Goal: Information Seeking & Learning: Learn about a topic

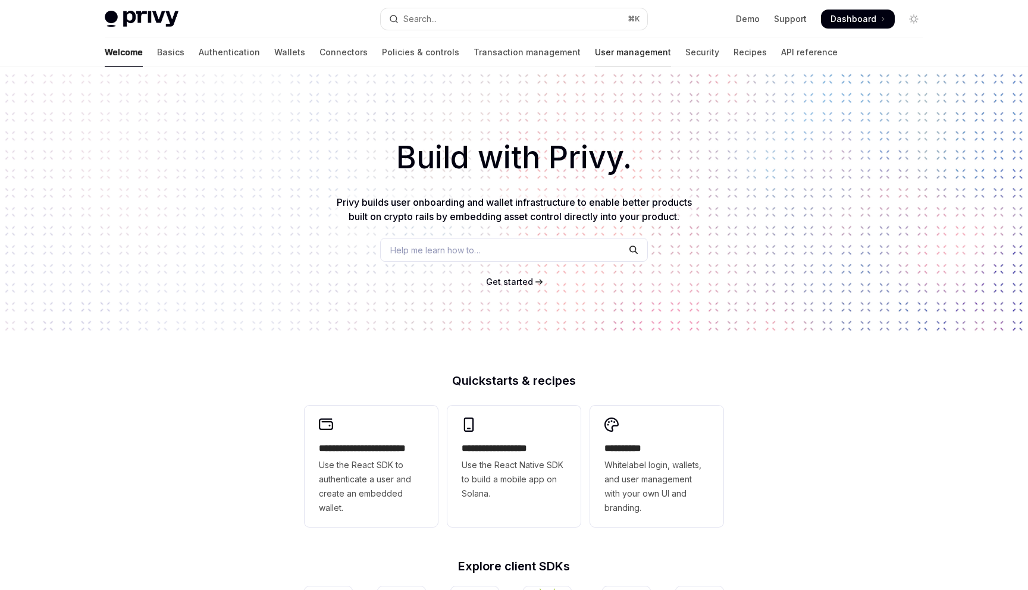
click at [595, 52] on link "User management" at bounding box center [633, 52] width 76 height 29
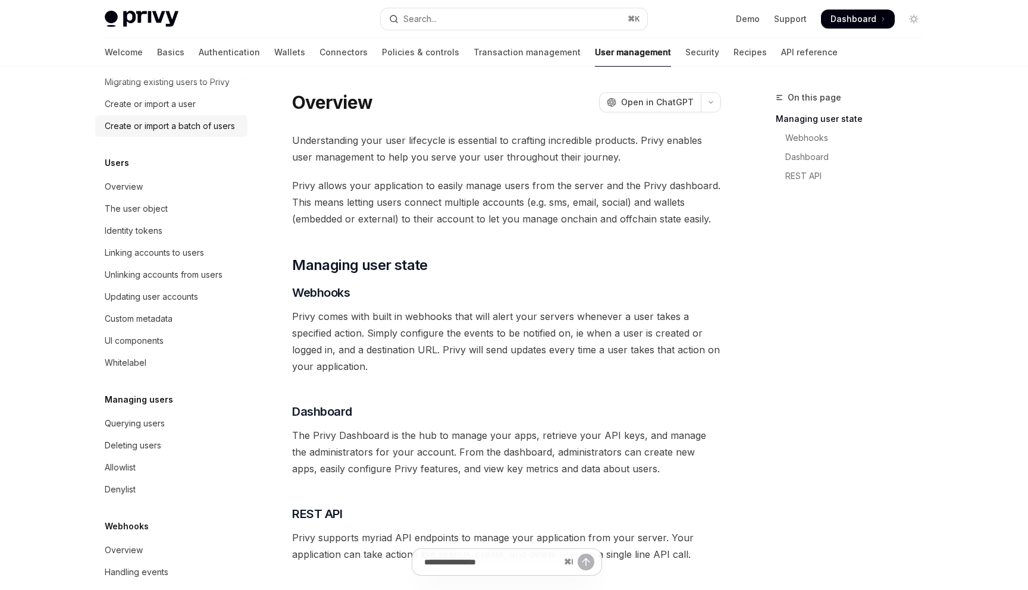
scroll to position [76, 0]
click at [158, 211] on div "The user object" at bounding box center [136, 208] width 63 height 14
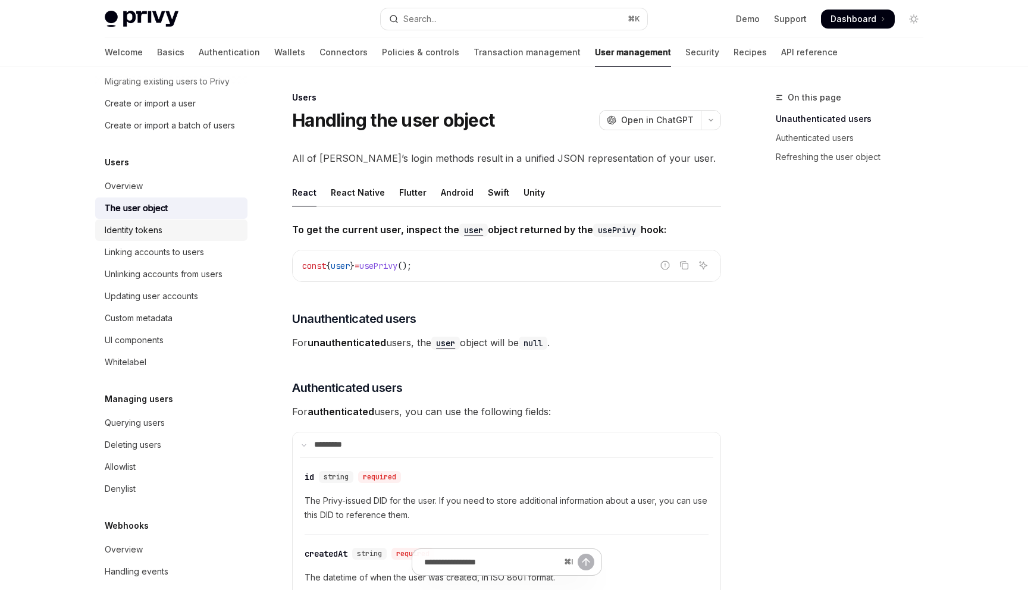
click at [158, 235] on div "Identity tokens" at bounding box center [134, 230] width 58 height 14
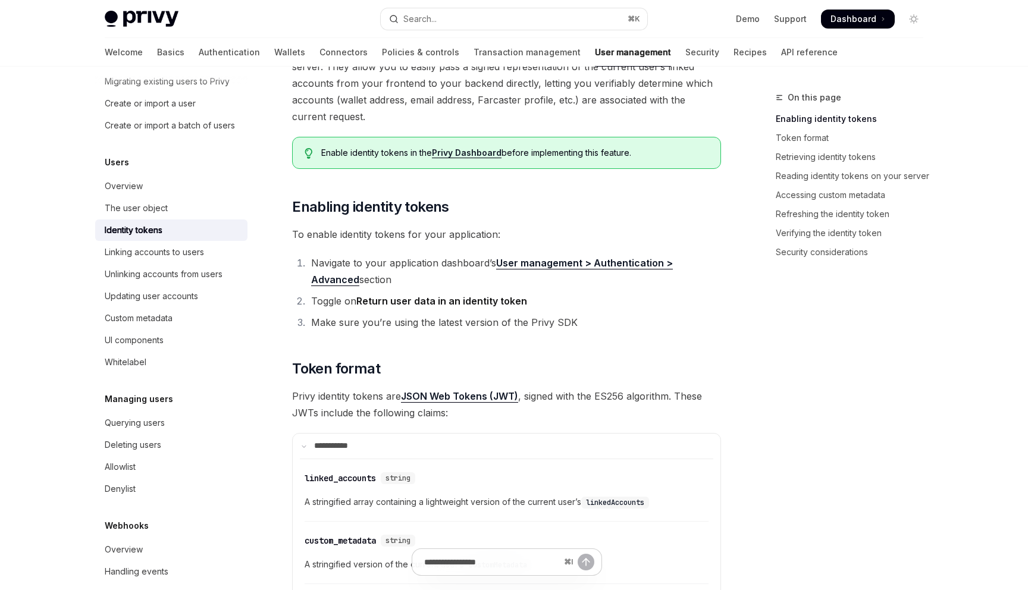
scroll to position [194, 0]
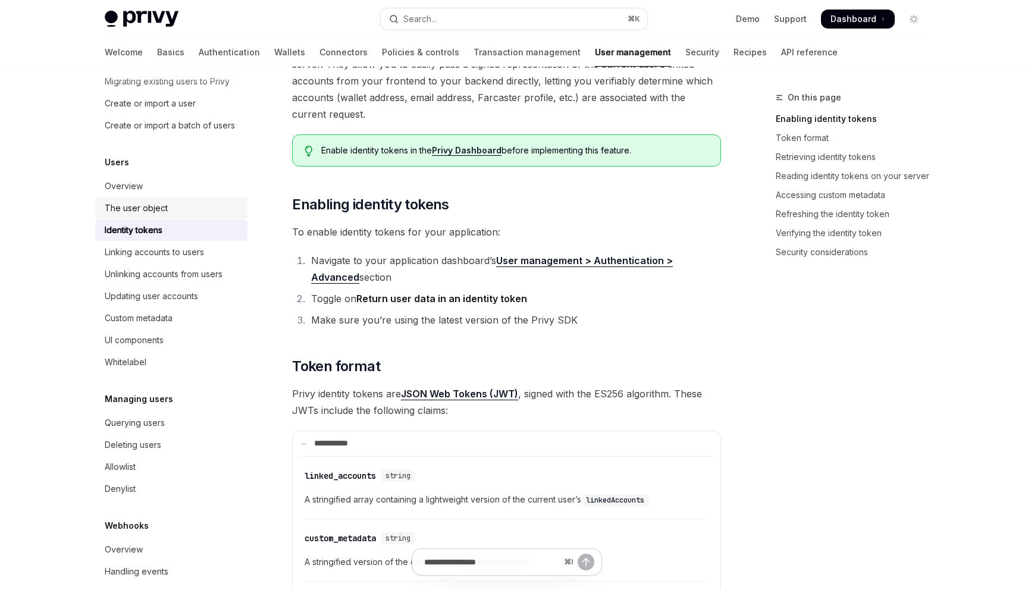
click at [150, 199] on link "The user object" at bounding box center [171, 207] width 152 height 21
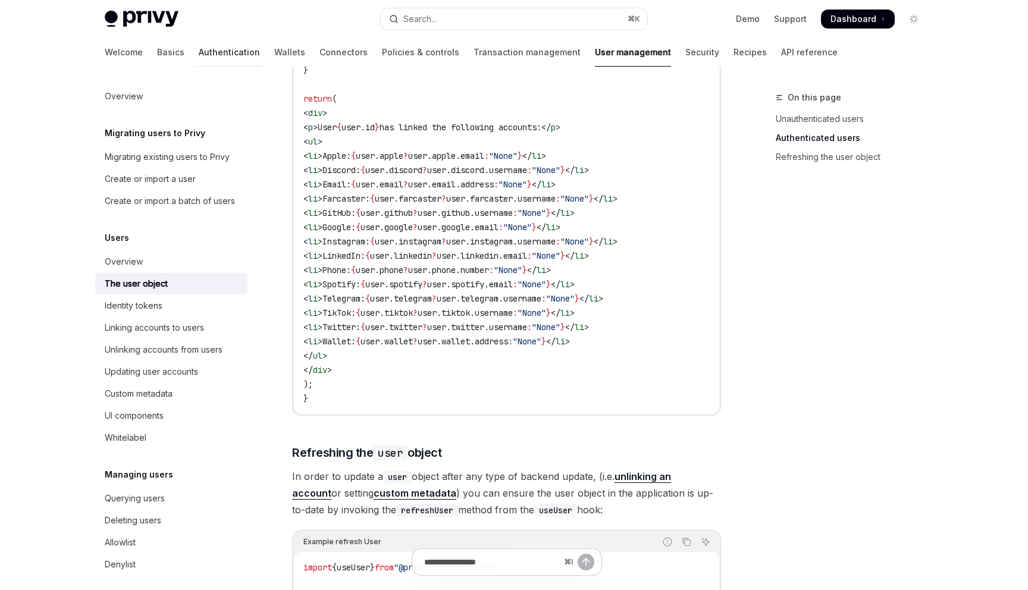
click at [199, 57] on link "Authentication" at bounding box center [229, 52] width 61 height 29
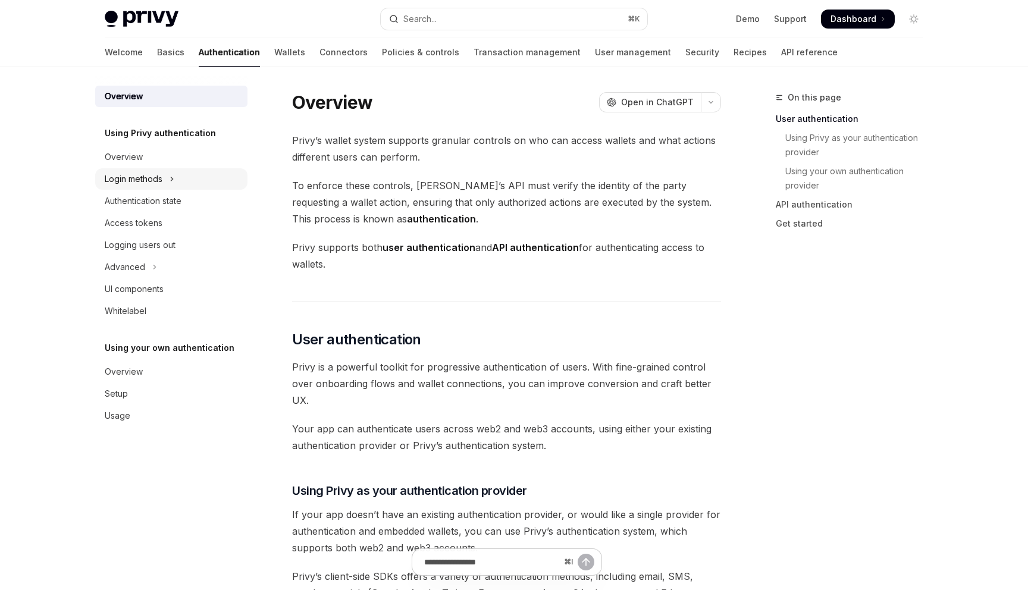
click at [159, 177] on div "Login methods" at bounding box center [134, 179] width 58 height 14
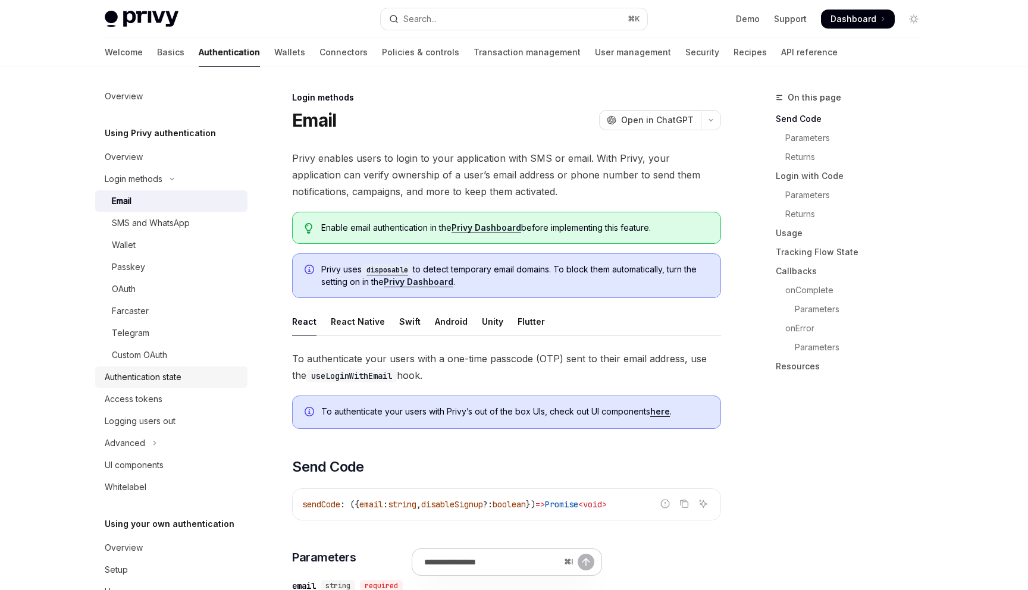
click at [166, 378] on div "Authentication state" at bounding box center [143, 377] width 77 height 14
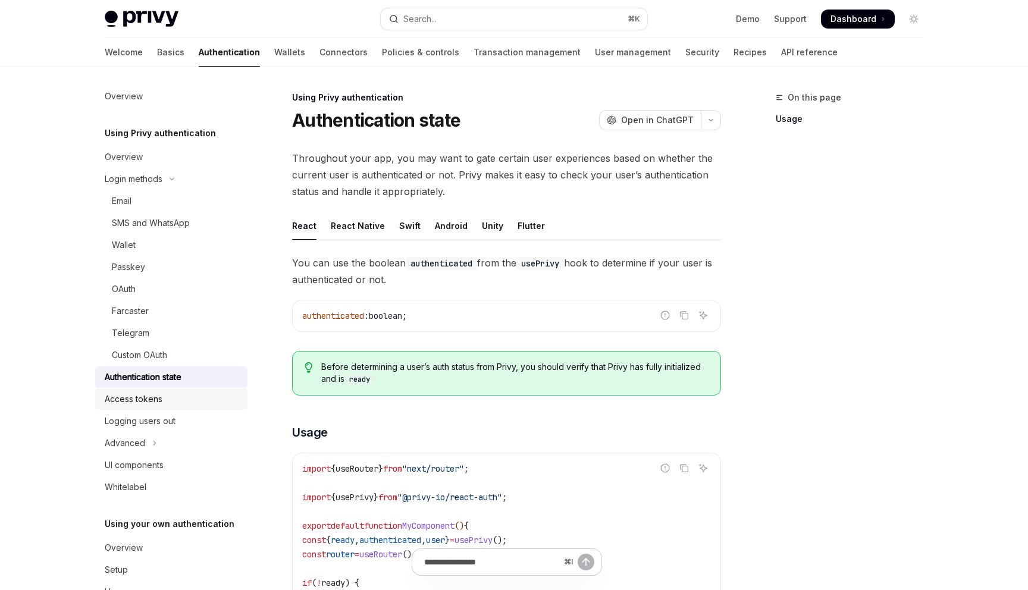
click at [167, 401] on div "Access tokens" at bounding box center [173, 399] width 136 height 14
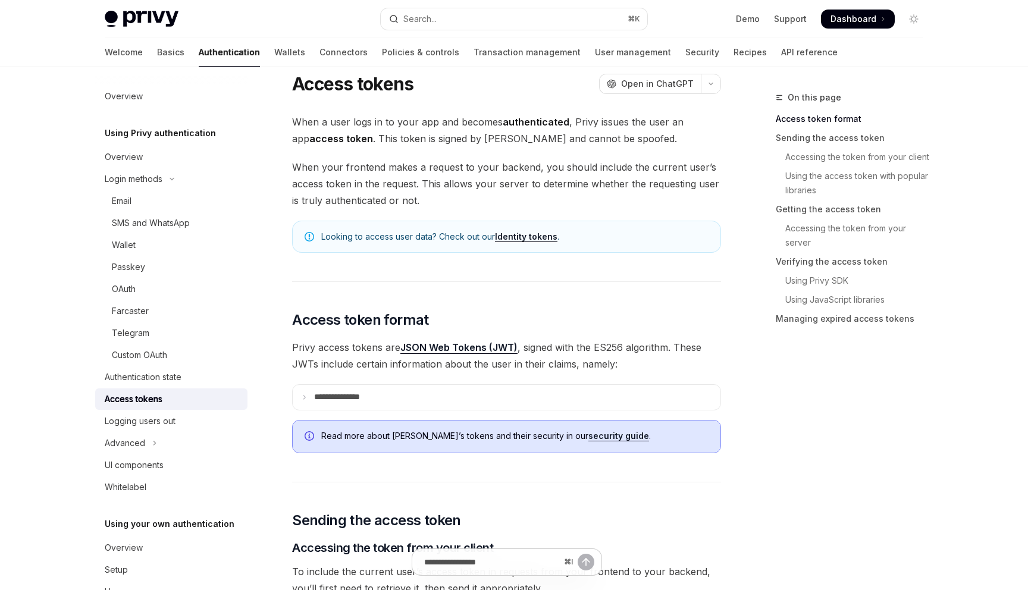
scroll to position [36, 0]
click at [454, 387] on summary "**********" at bounding box center [507, 397] width 428 height 25
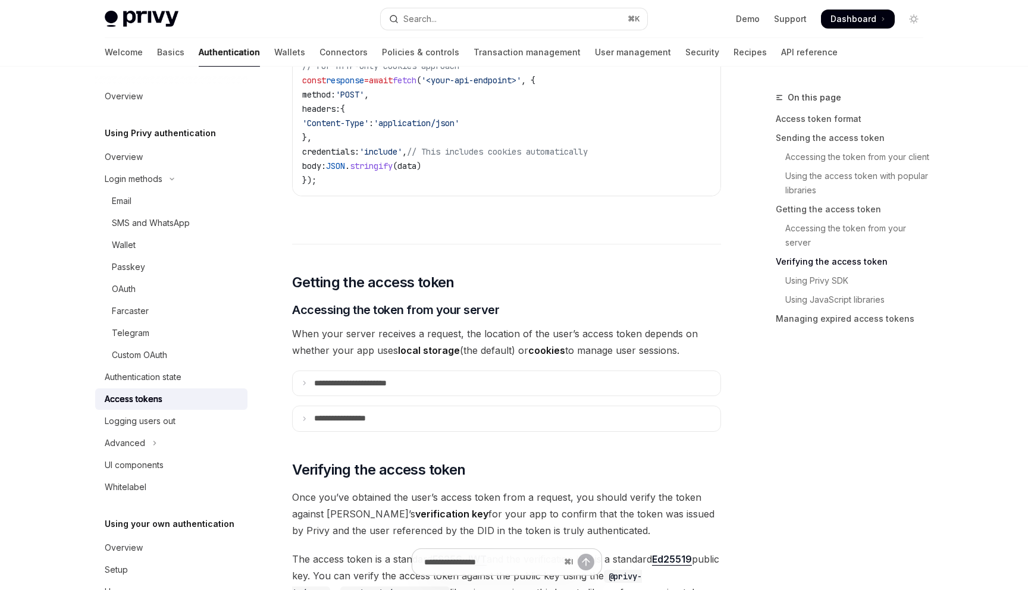
scroll to position [1720, 0]
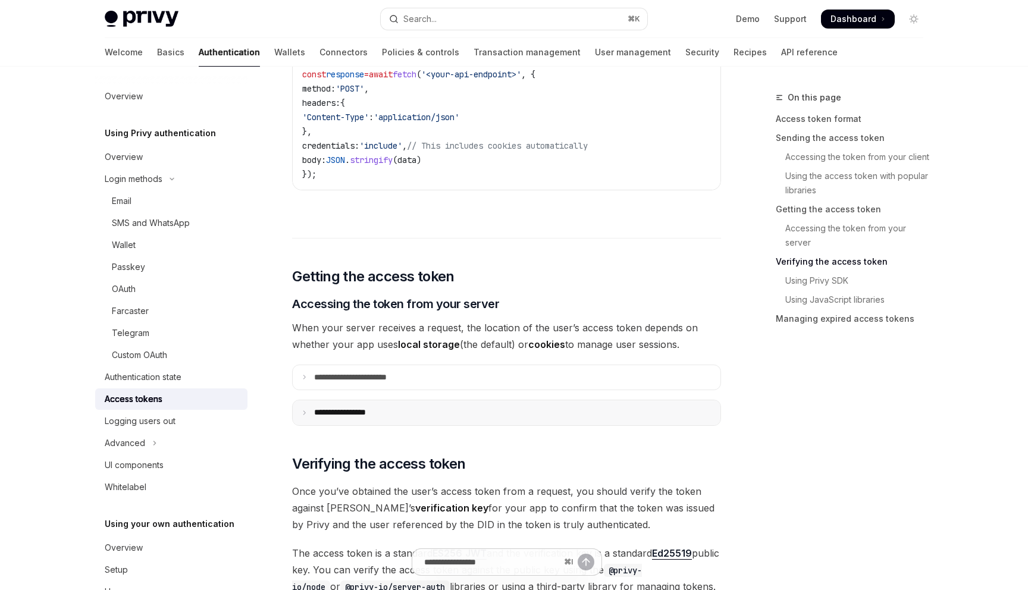
click at [438, 408] on summary "**********" at bounding box center [507, 412] width 428 height 25
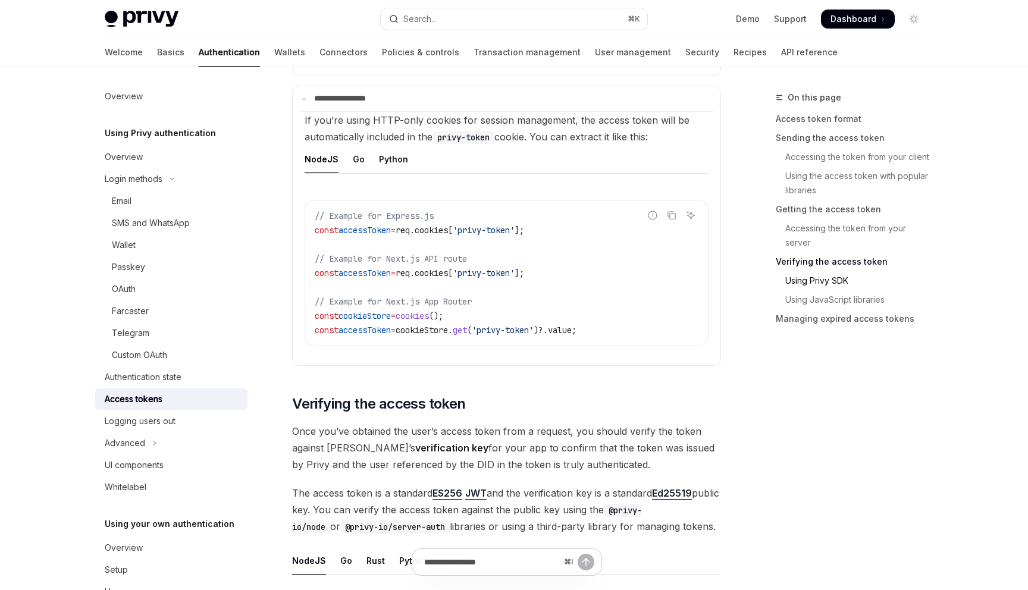
scroll to position [36, 0]
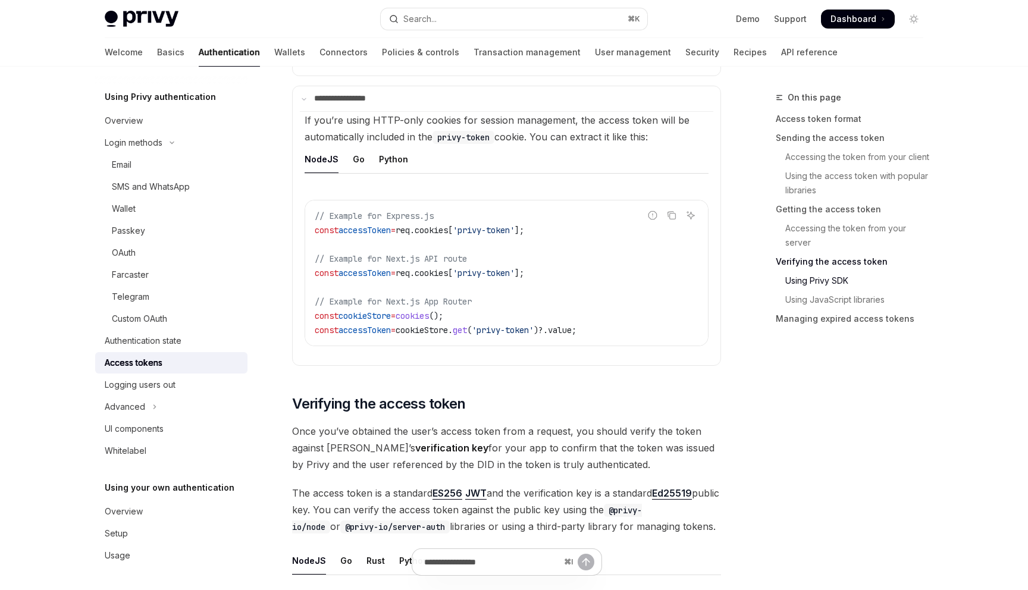
click at [152, 409] on icon "Toggle Advanced section" at bounding box center [154, 407] width 5 height 14
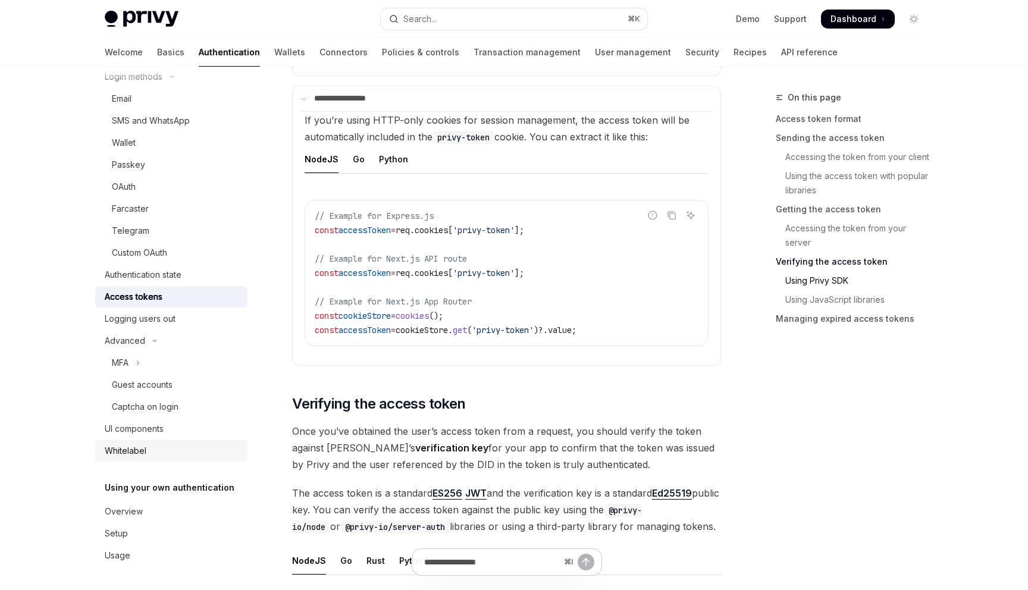
scroll to position [2037, 0]
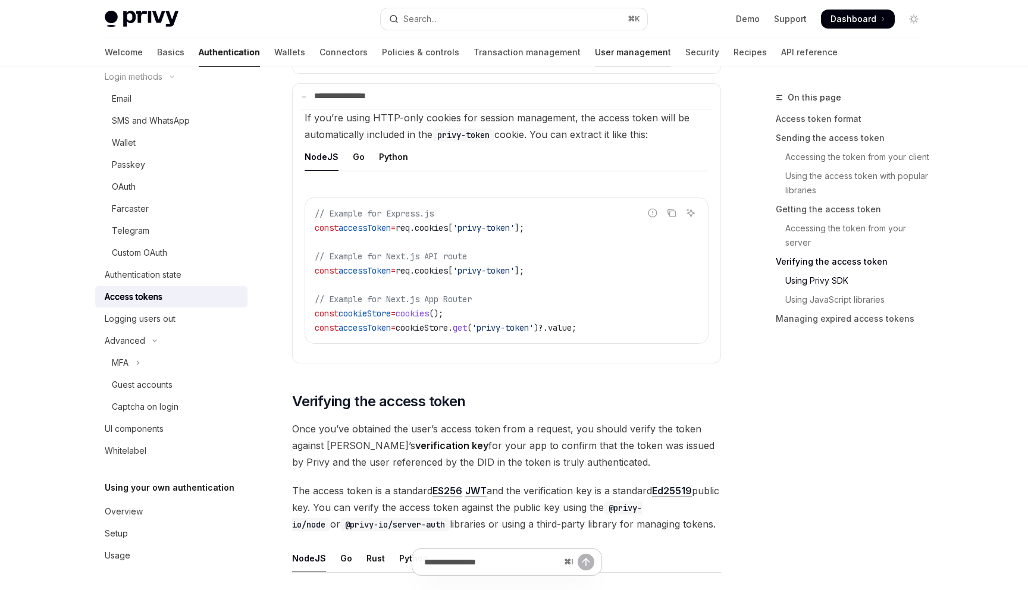
click at [595, 52] on link "User management" at bounding box center [633, 52] width 76 height 29
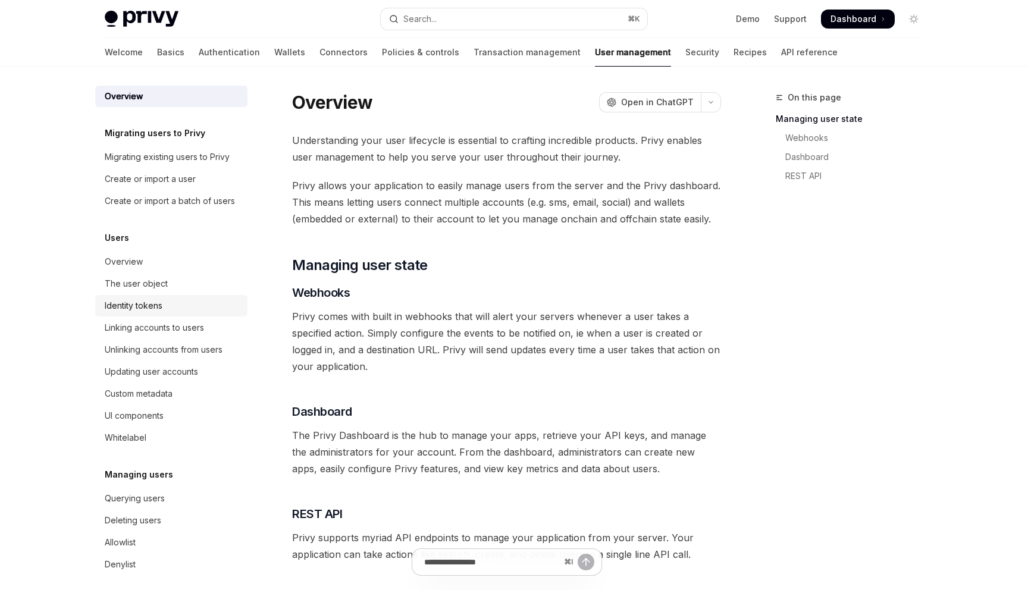
click at [160, 304] on div "Identity tokens" at bounding box center [134, 306] width 58 height 14
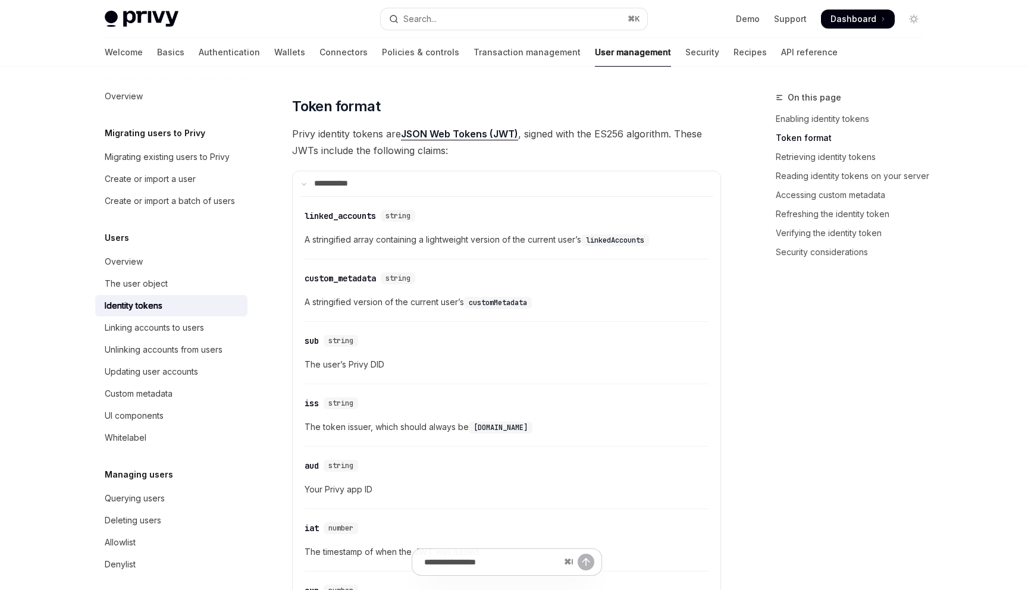
scroll to position [450, 0]
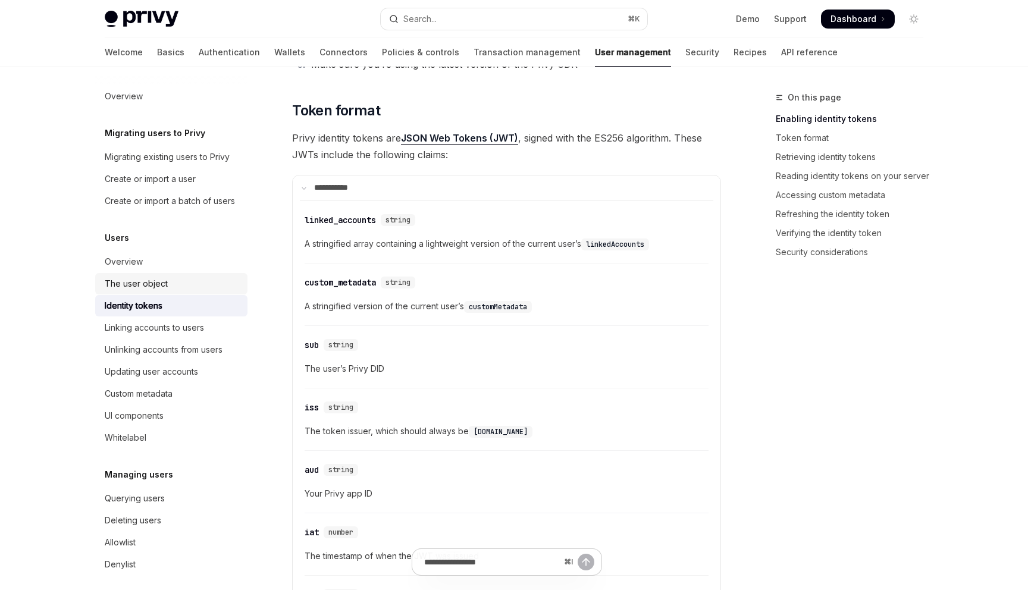
click at [192, 282] on div "The user object" at bounding box center [173, 283] width 136 height 14
type textarea "*"
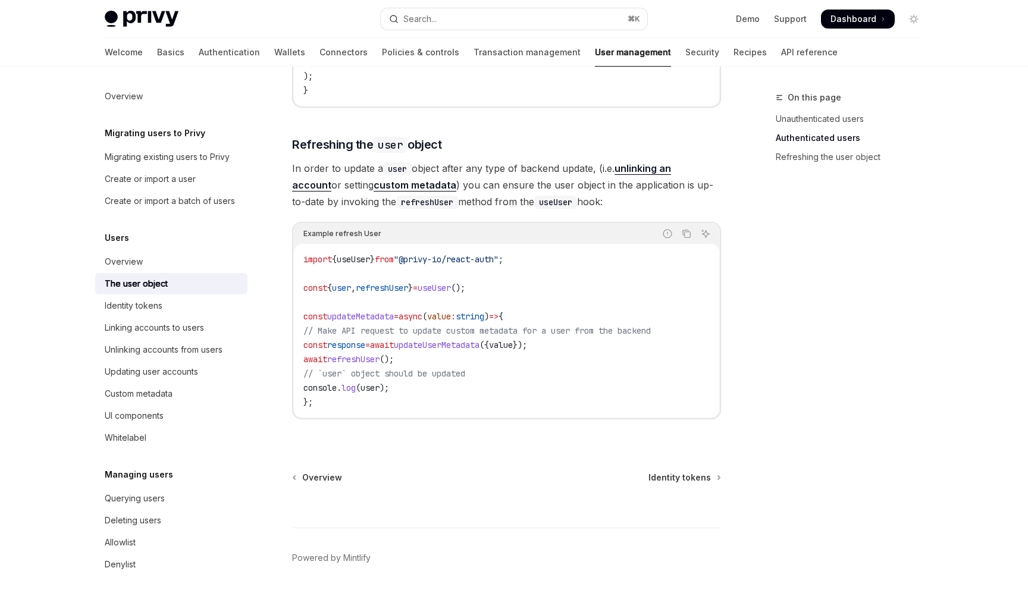
scroll to position [1521, 0]
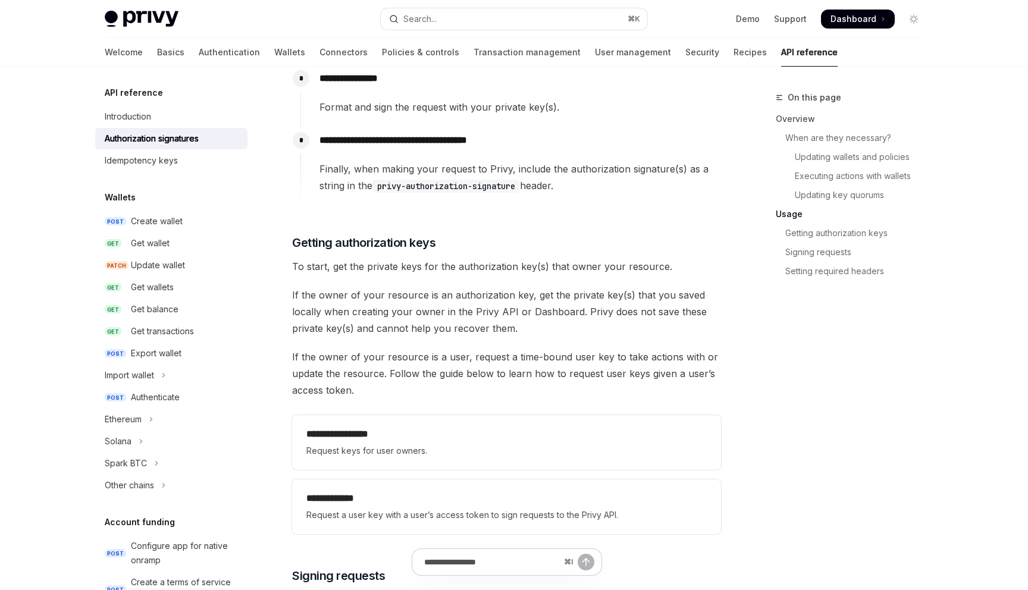
scroll to position [1367, 0]
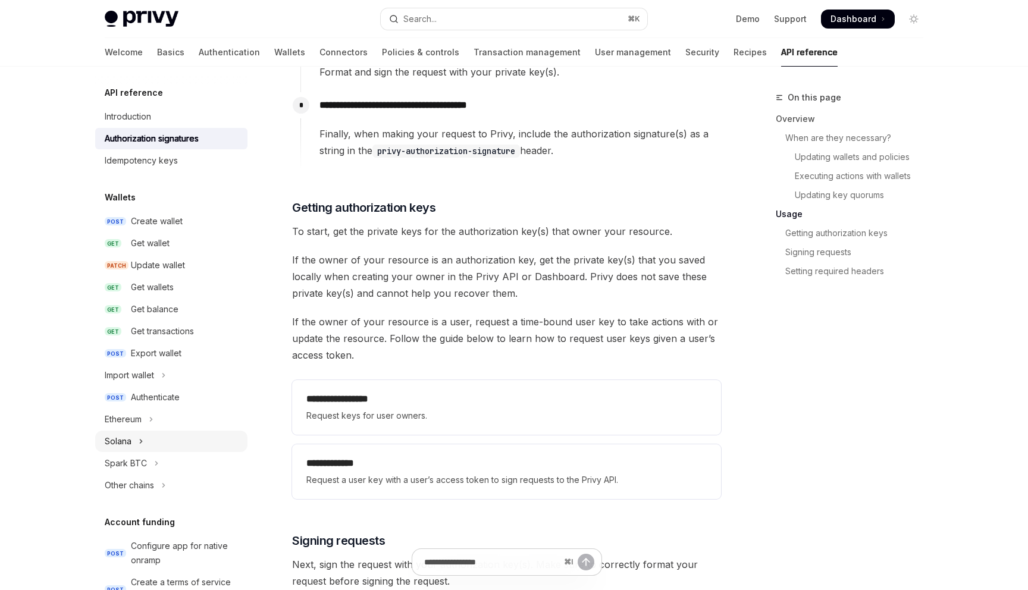
click at [140, 439] on icon "Toggle Solana section" at bounding box center [141, 441] width 2 height 4
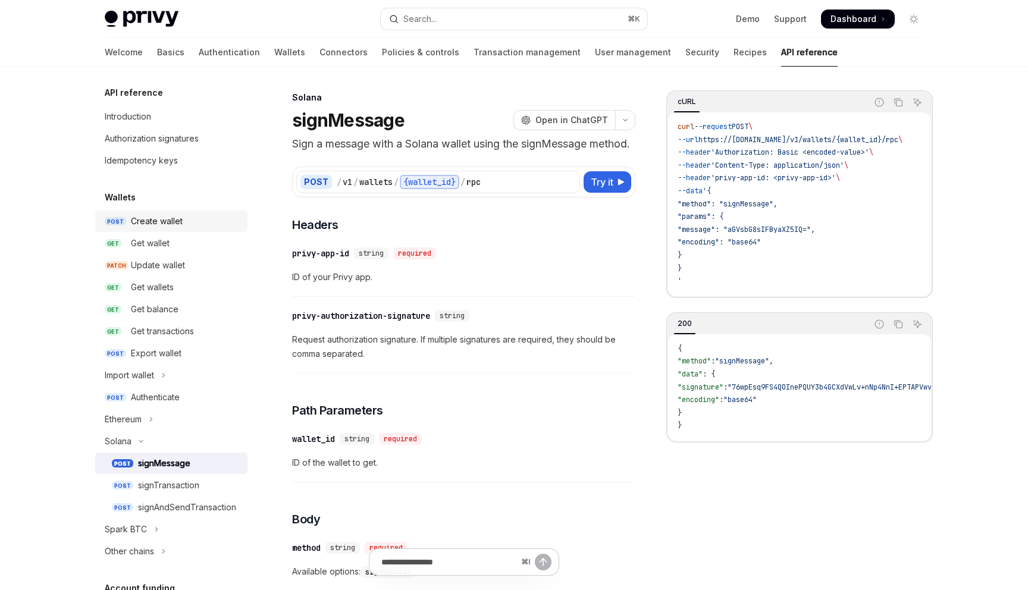
click at [157, 222] on div "Create wallet" at bounding box center [157, 221] width 52 height 14
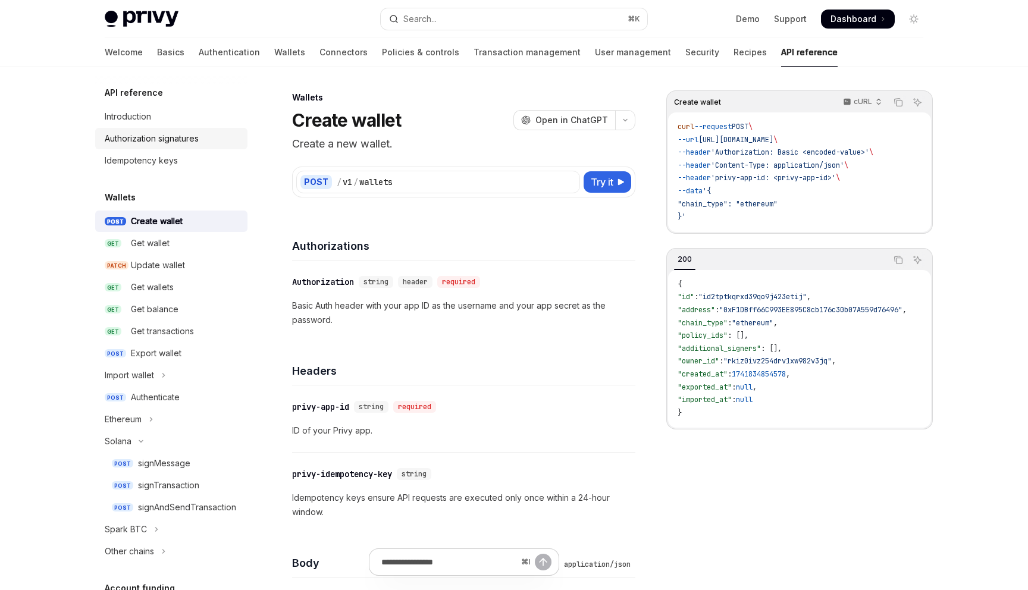
click at [178, 136] on div "Authorization signatures" at bounding box center [152, 138] width 94 height 14
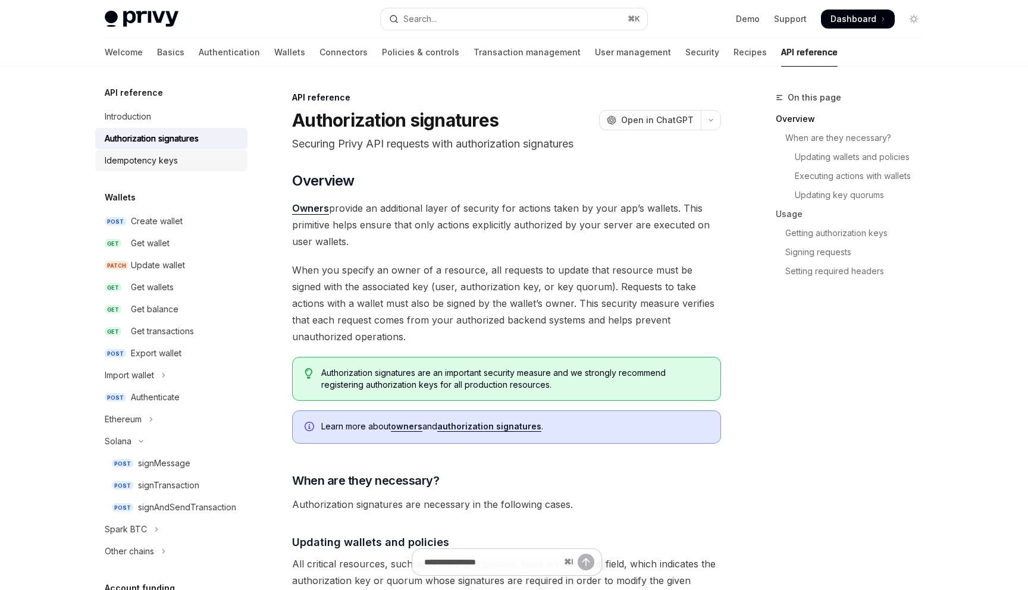
click at [178, 165] on div "Idempotency keys" at bounding box center [173, 160] width 136 height 14
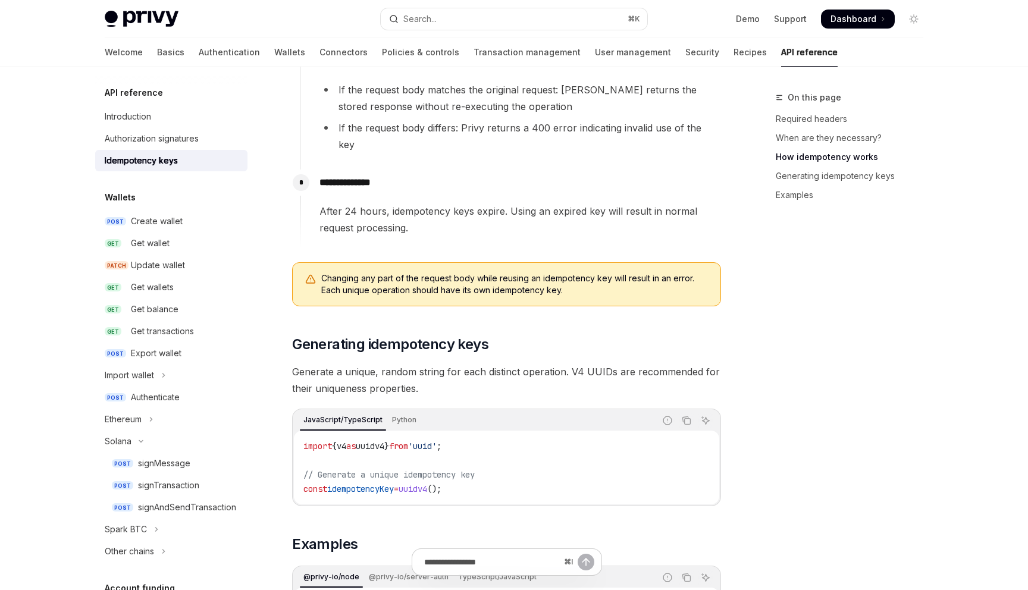
scroll to position [674, 0]
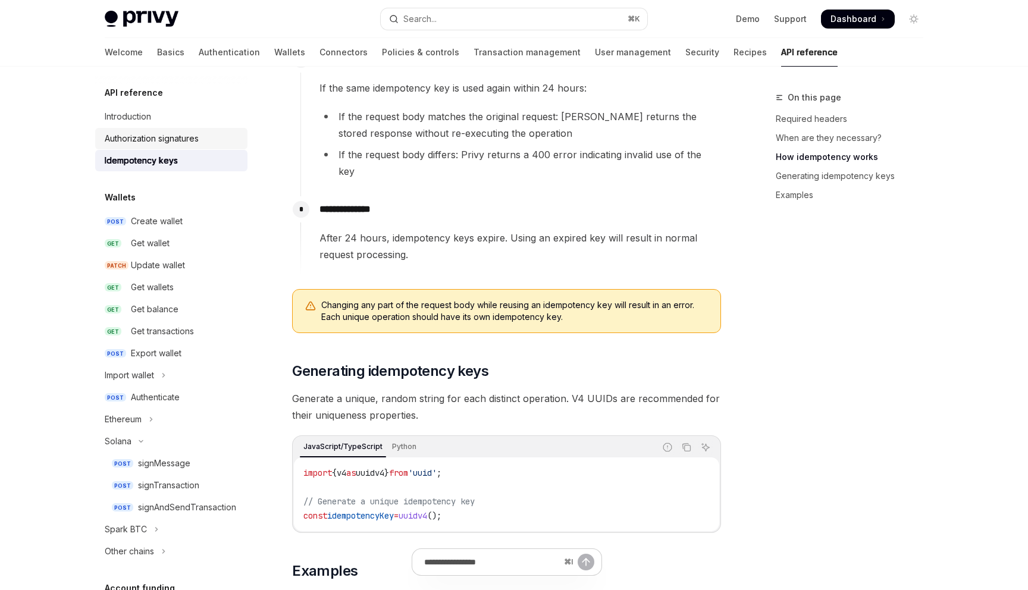
click at [166, 143] on div "Authorization signatures" at bounding box center [152, 138] width 94 height 14
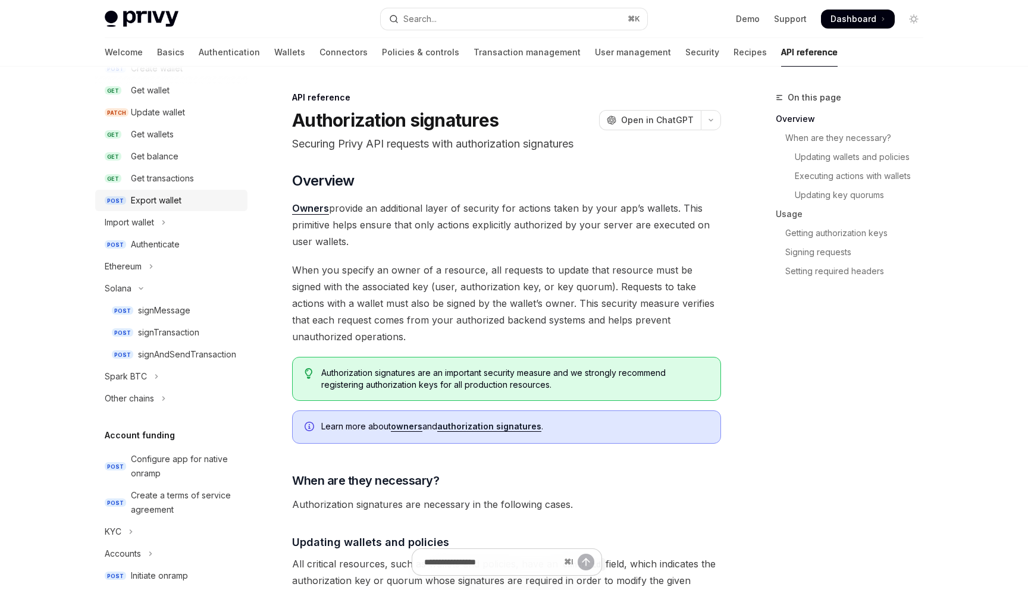
scroll to position [261, 0]
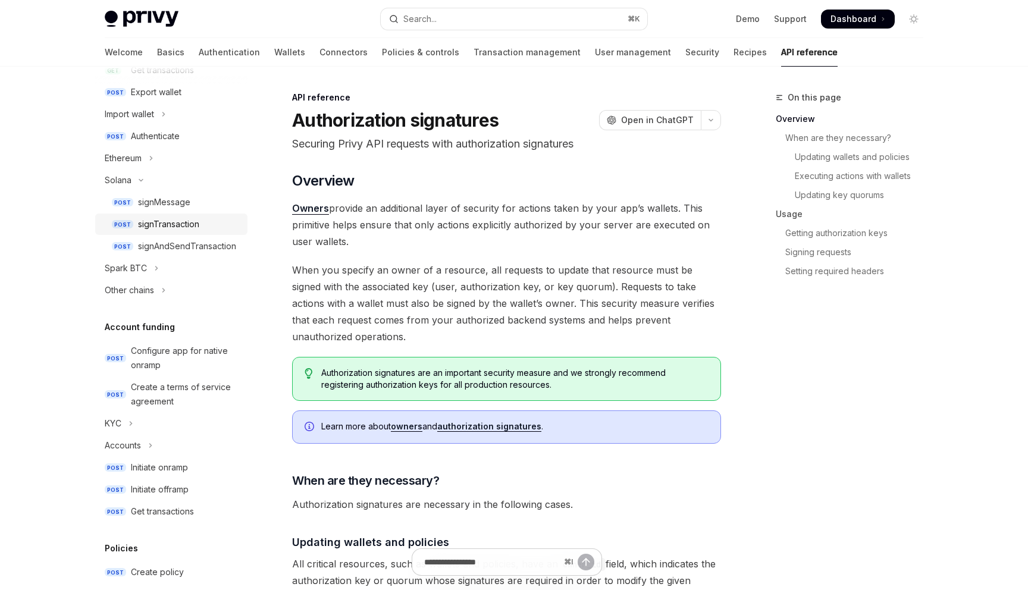
click at [171, 228] on div "signTransaction" at bounding box center [168, 224] width 61 height 14
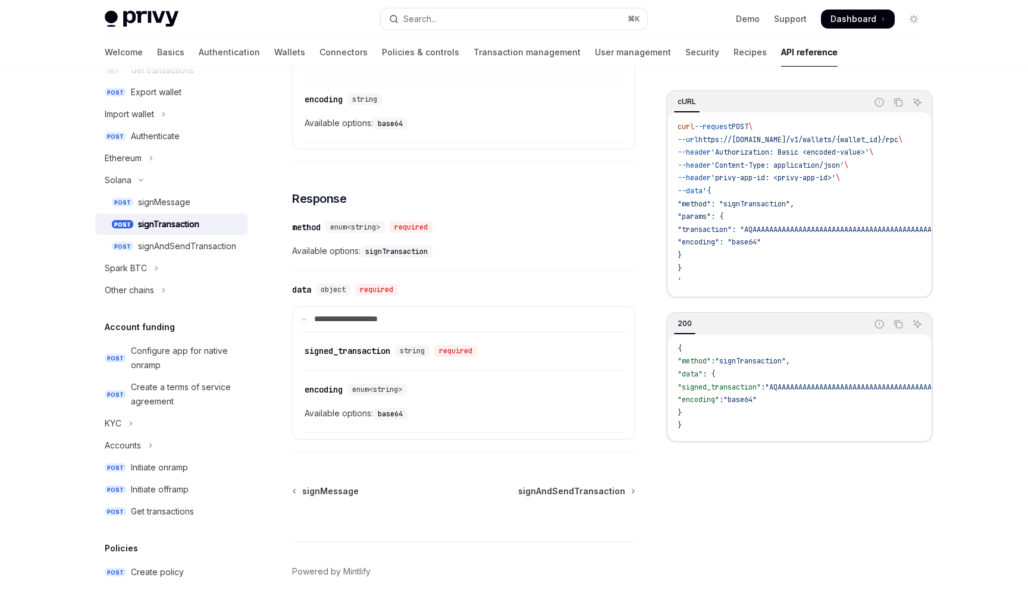
scroll to position [662, 0]
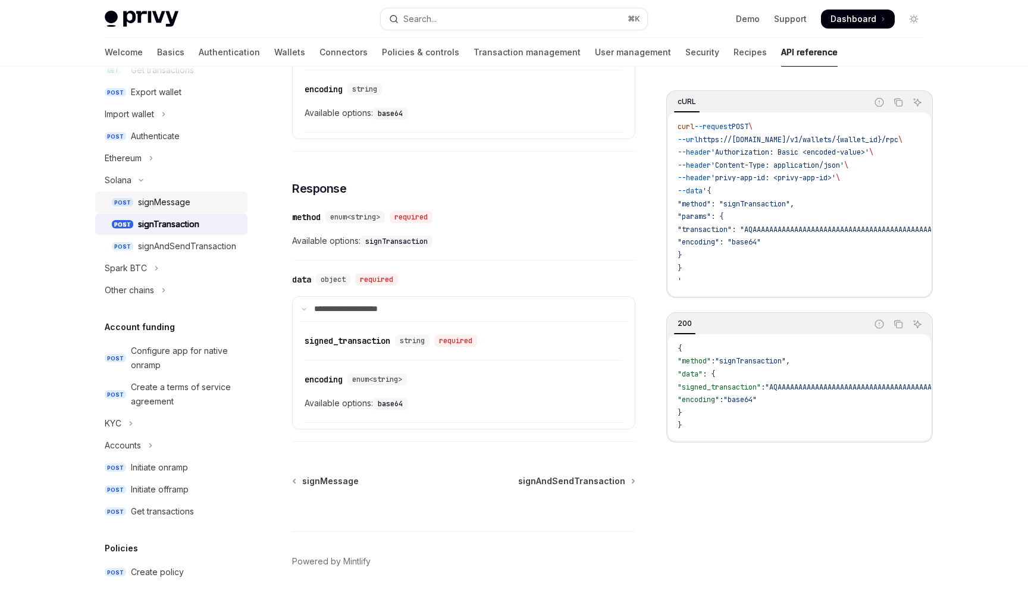
click at [209, 209] on div "signMessage" at bounding box center [189, 202] width 102 height 14
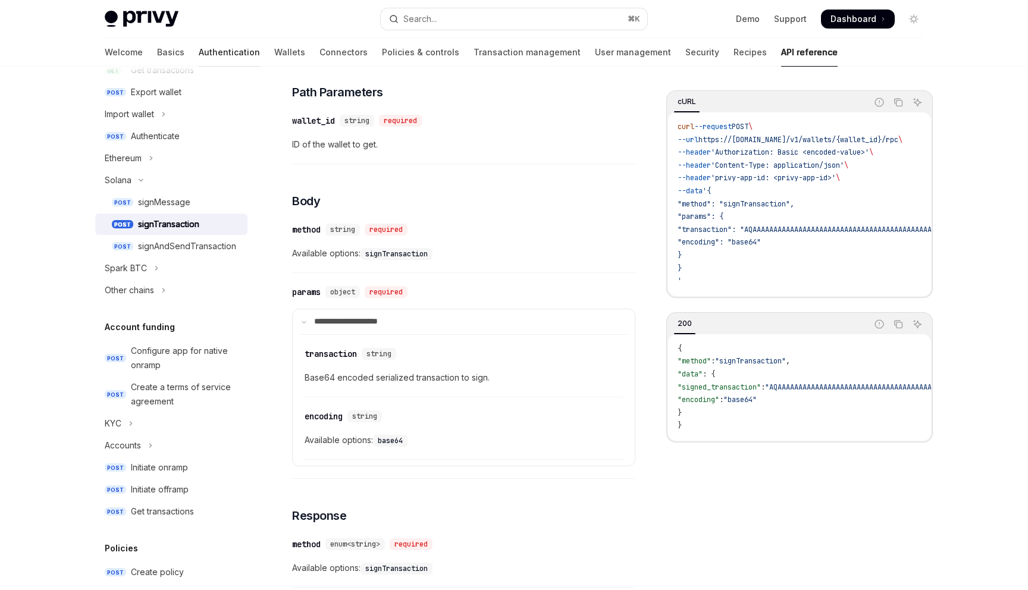
click at [199, 56] on link "Authentication" at bounding box center [229, 52] width 61 height 29
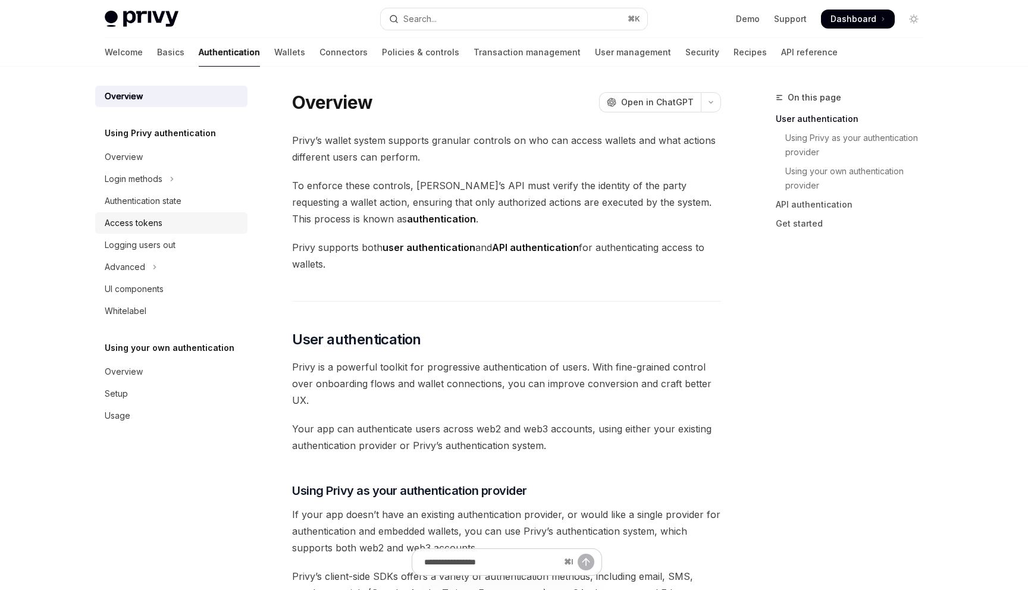
click at [182, 221] on div "Access tokens" at bounding box center [173, 223] width 136 height 14
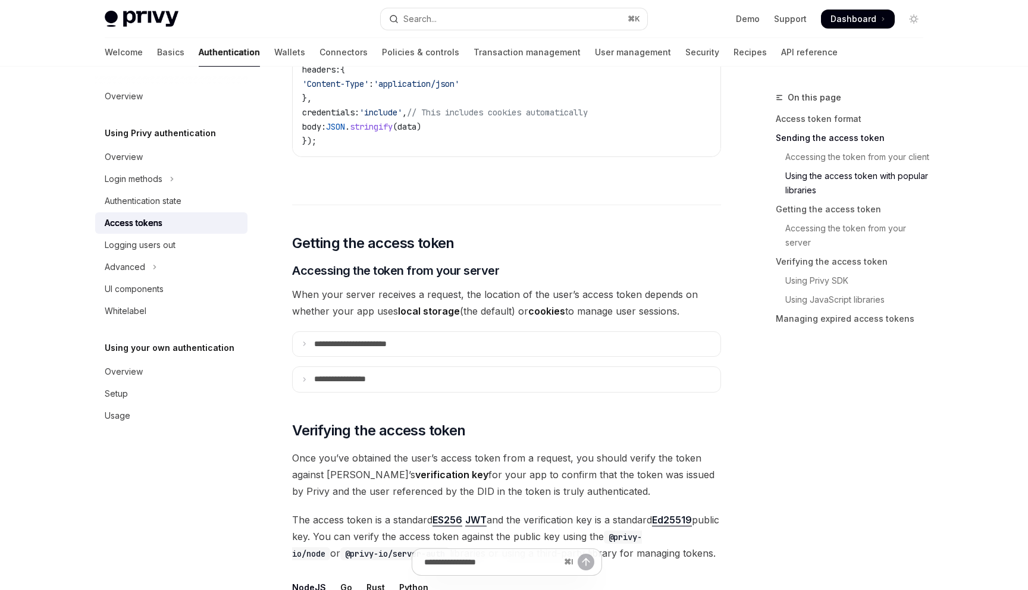
scroll to position [1410, 0]
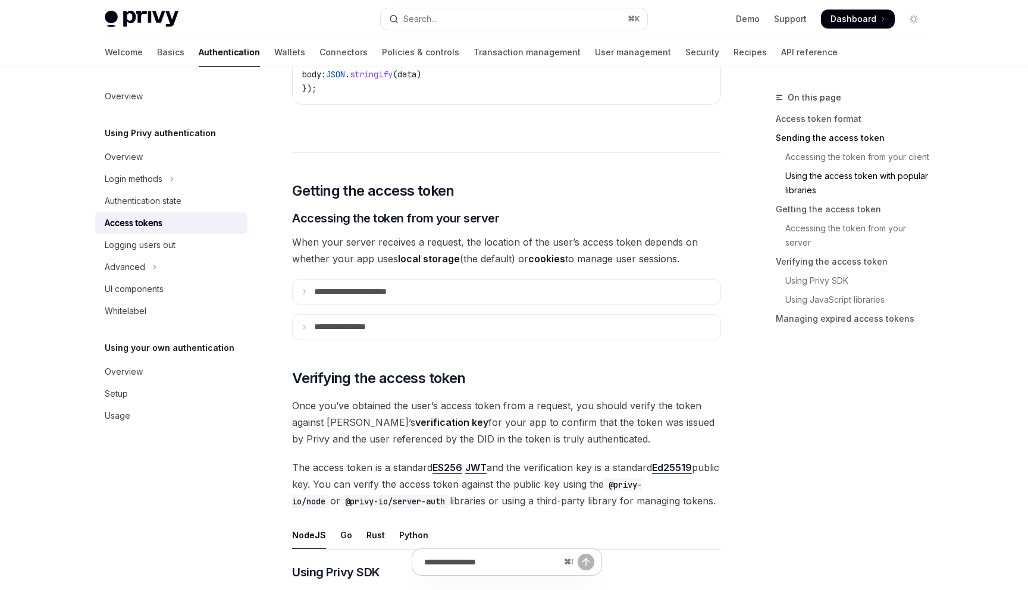
click at [420, 341] on div "**********" at bounding box center [506, 446] width 429 height 3414
click at [420, 334] on summary "**********" at bounding box center [507, 327] width 428 height 25
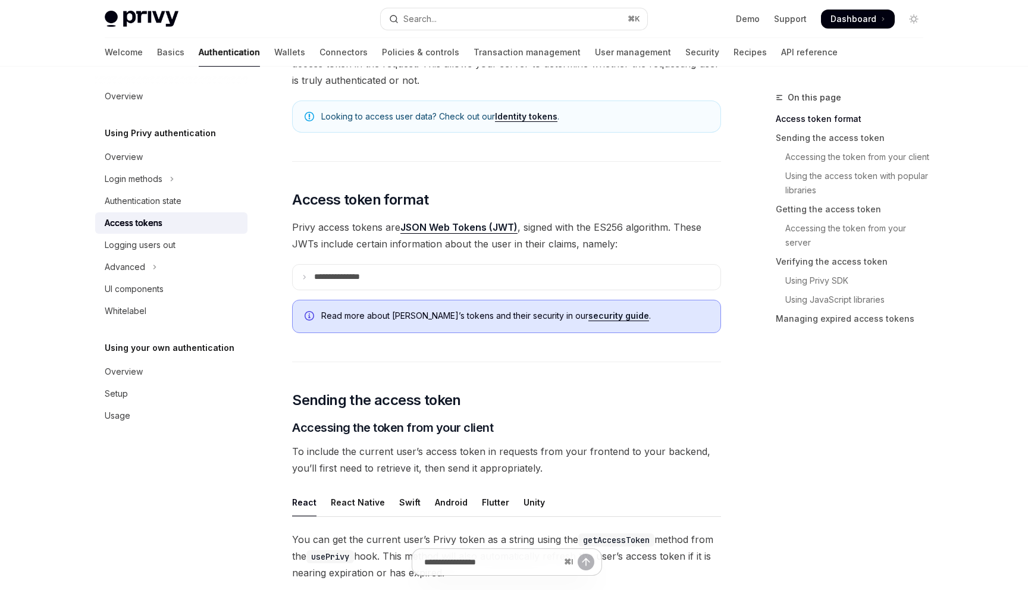
scroll to position [0, 0]
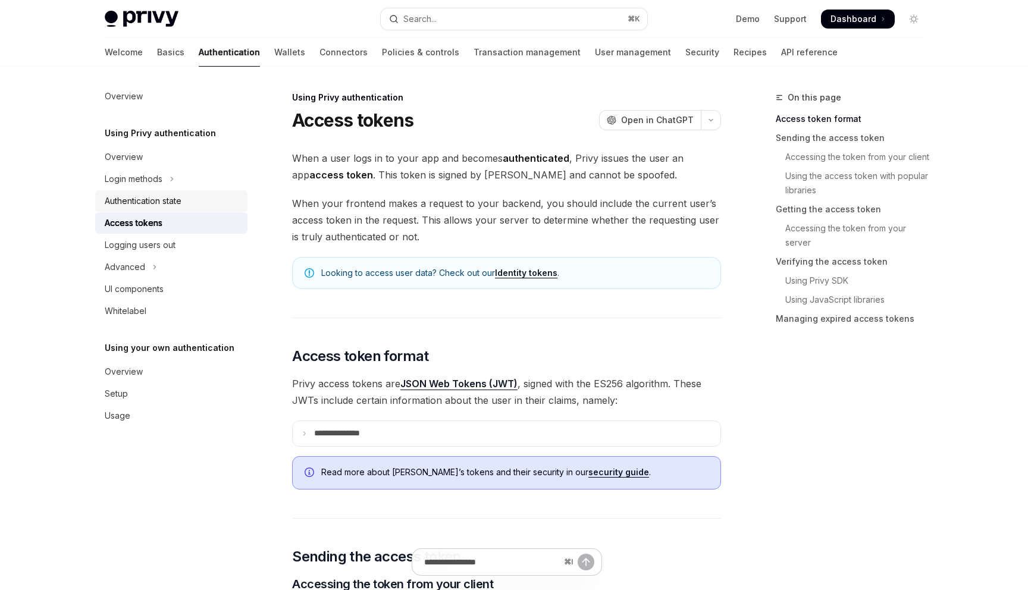
click at [153, 201] on div "Authentication state" at bounding box center [143, 201] width 77 height 14
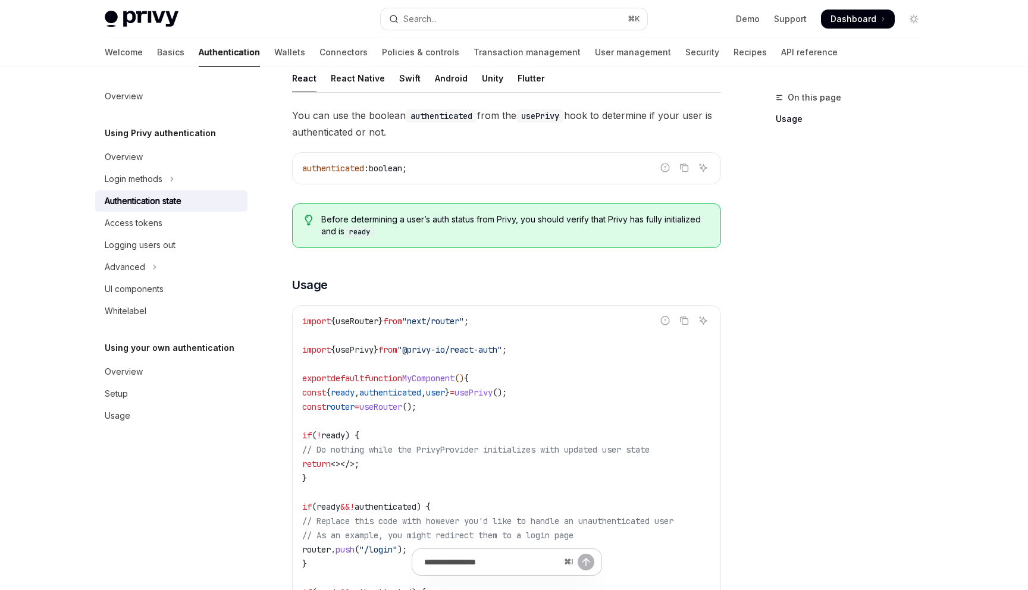
scroll to position [56, 0]
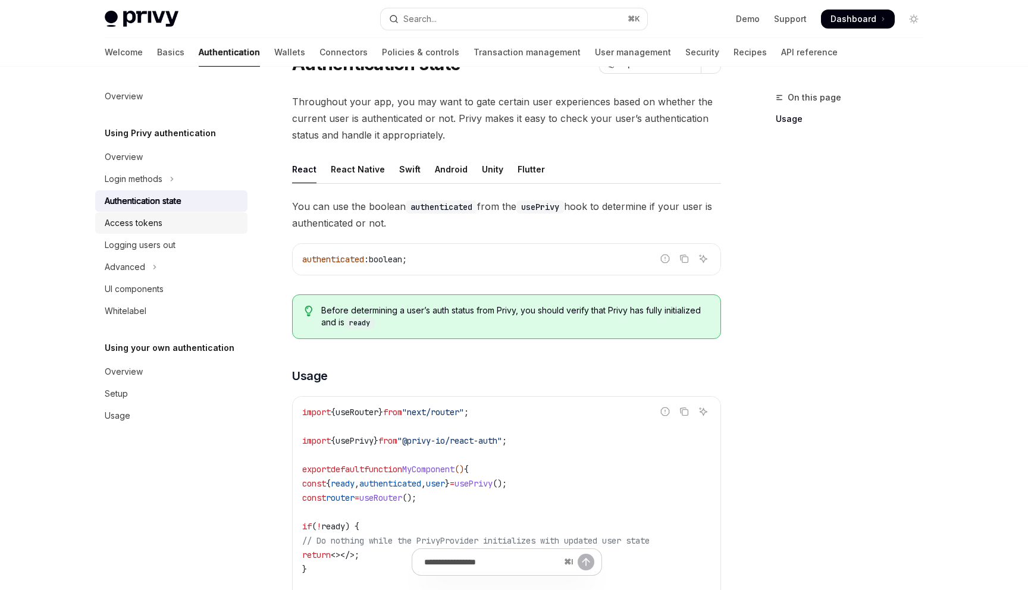
click at [205, 224] on div "Access tokens" at bounding box center [173, 223] width 136 height 14
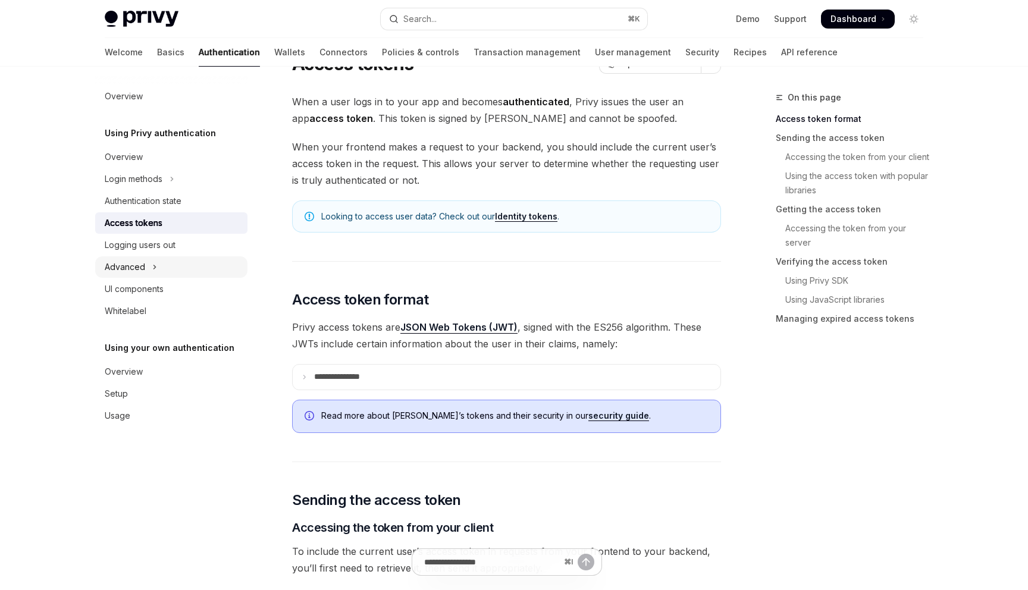
click at [174, 262] on button "Advanced" at bounding box center [171, 266] width 152 height 21
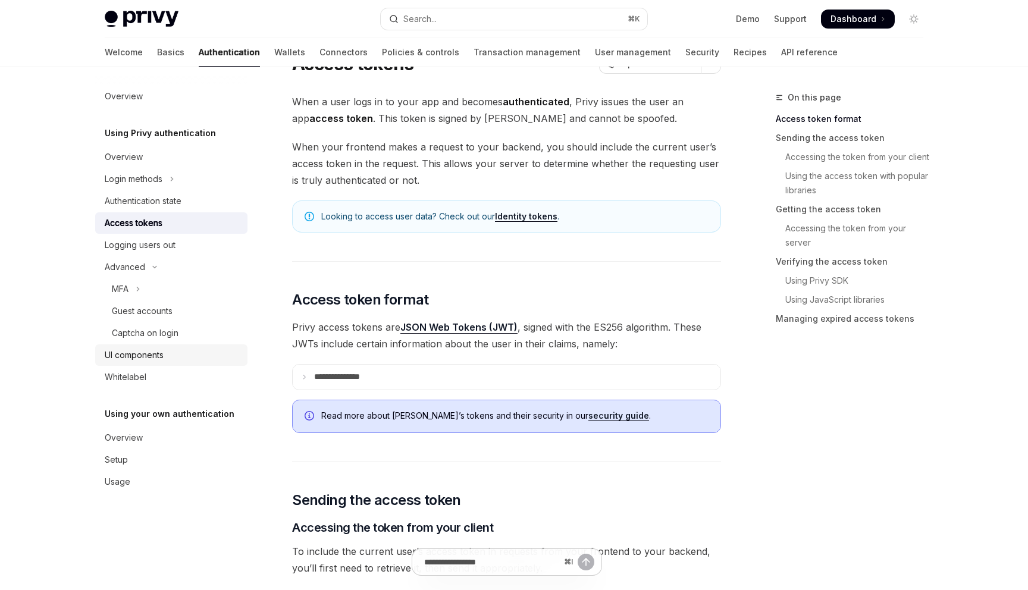
click at [176, 365] on link "UI components" at bounding box center [171, 354] width 152 height 21
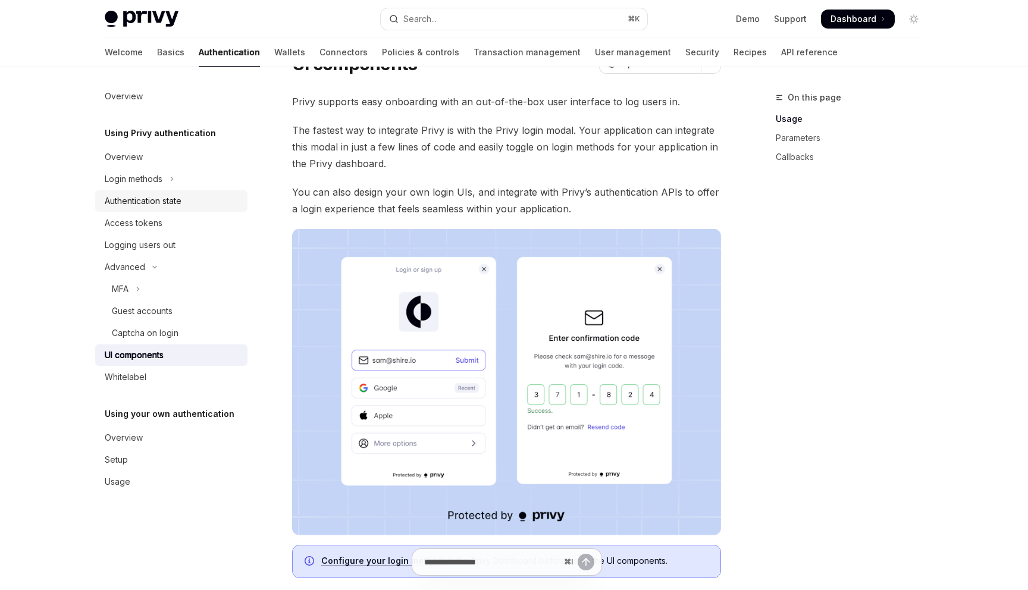
click at [186, 207] on div "Authentication state" at bounding box center [173, 201] width 136 height 14
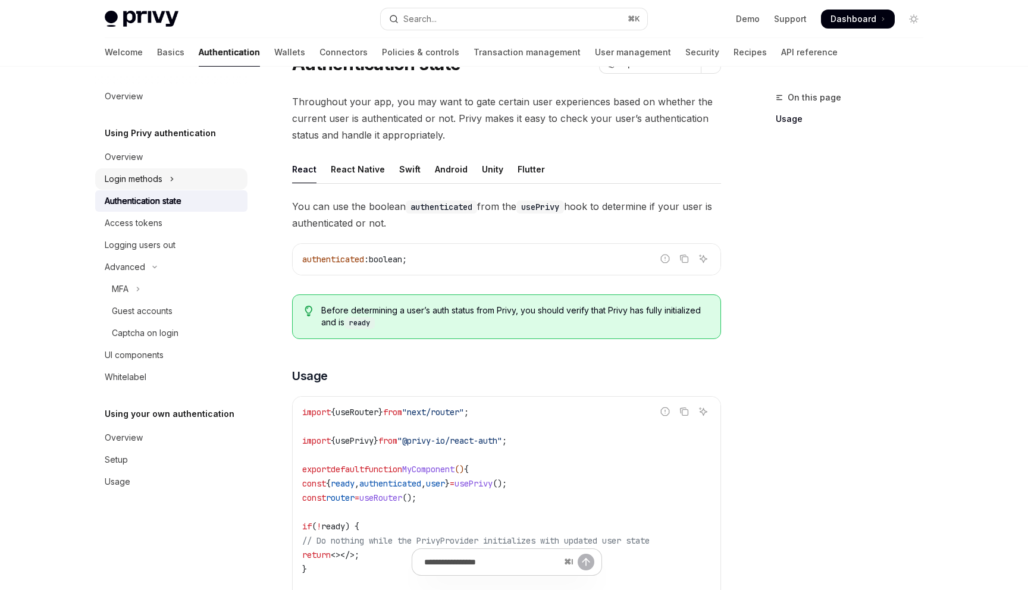
click at [183, 184] on button "Login methods" at bounding box center [171, 178] width 152 height 21
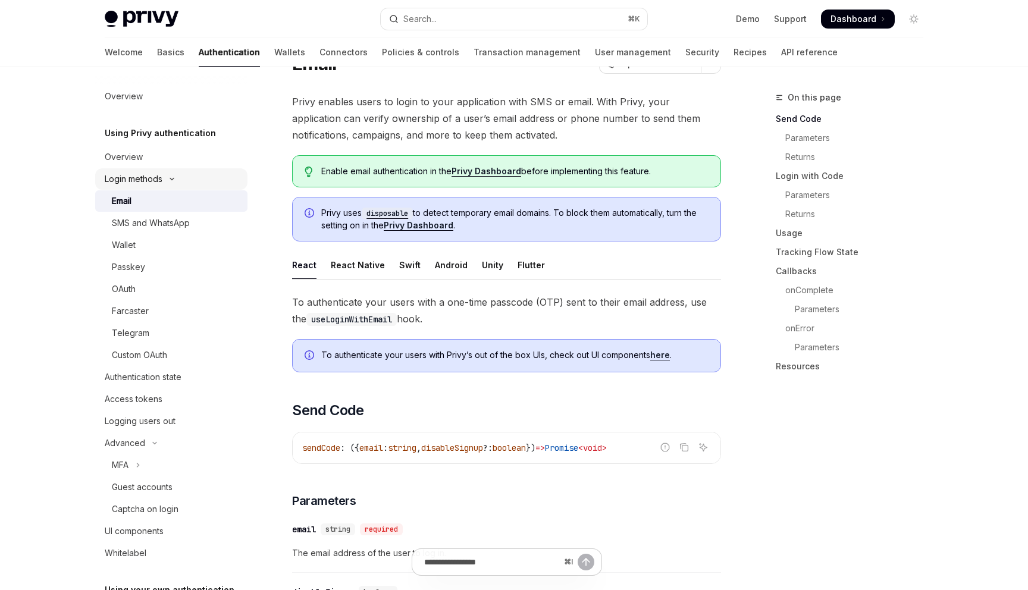
click at [176, 174] on button "Login methods" at bounding box center [171, 178] width 152 height 21
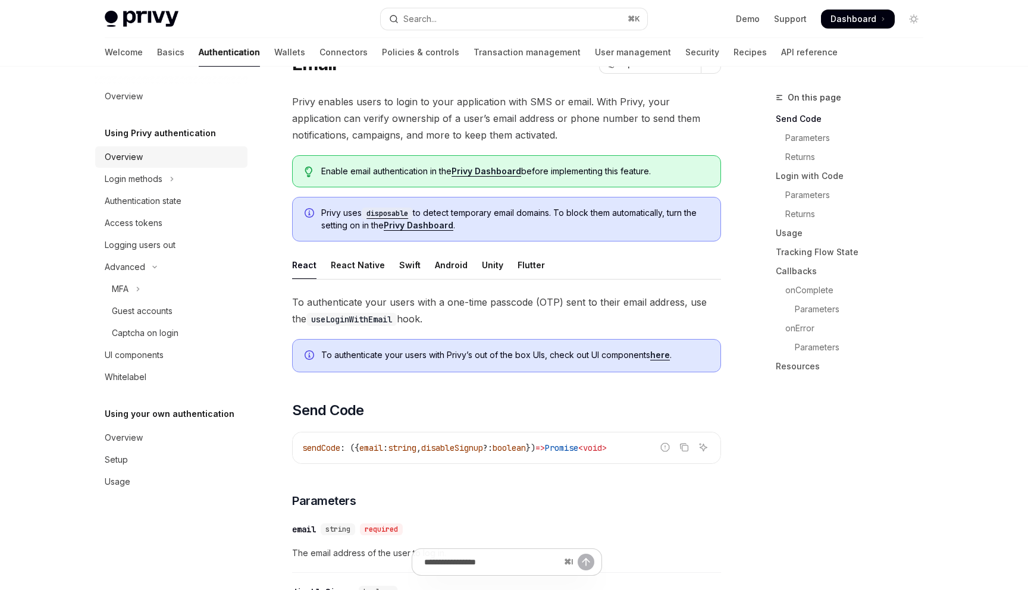
click at [176, 155] on div "Overview" at bounding box center [173, 157] width 136 height 14
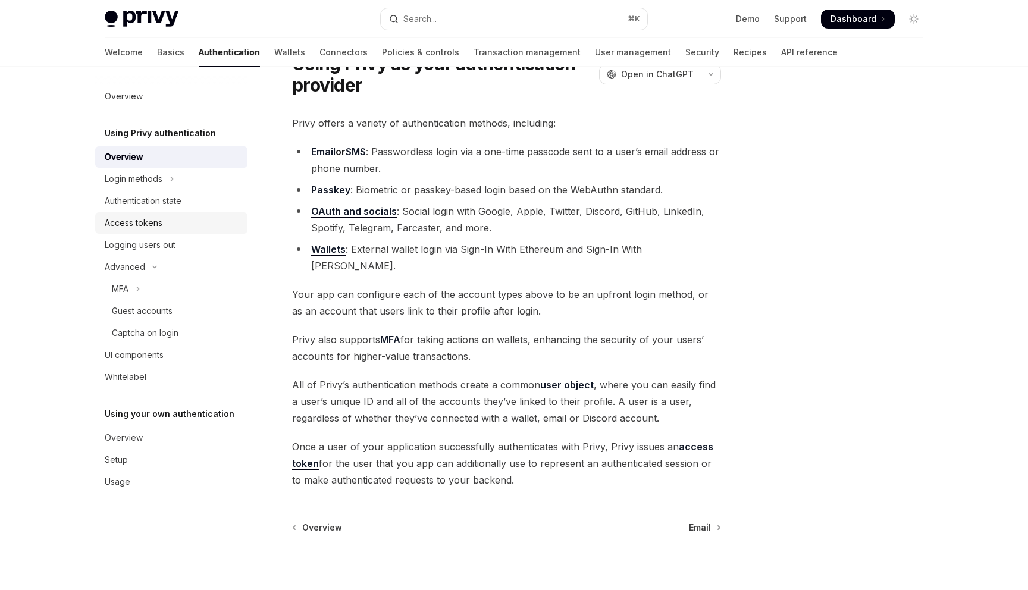
click at [174, 228] on div "Access tokens" at bounding box center [173, 223] width 136 height 14
type textarea "*"
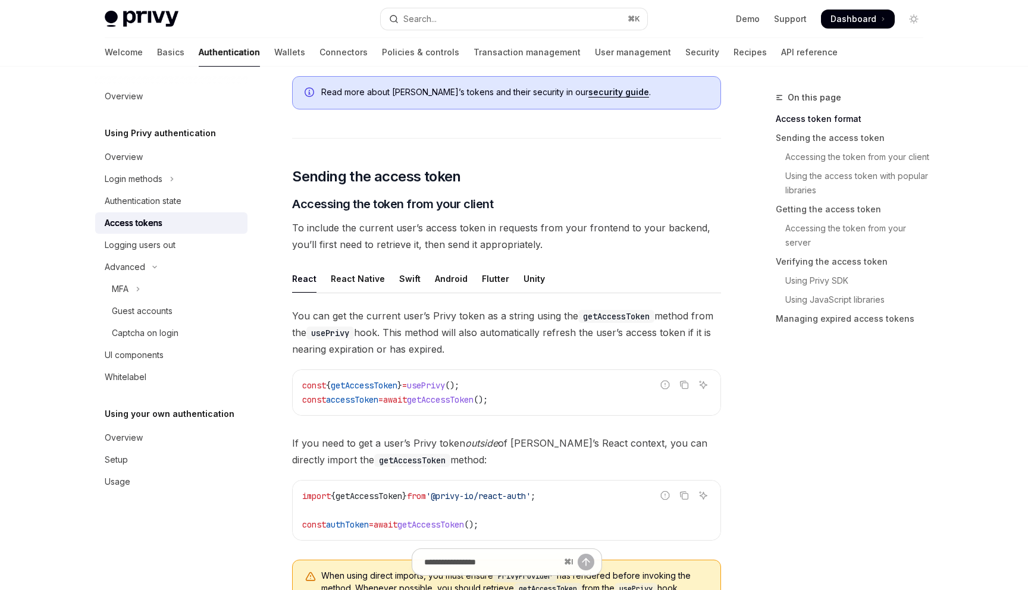
scroll to position [379, 0]
click at [559, 20] on button "Search... ⌘ K" at bounding box center [514, 18] width 266 height 21
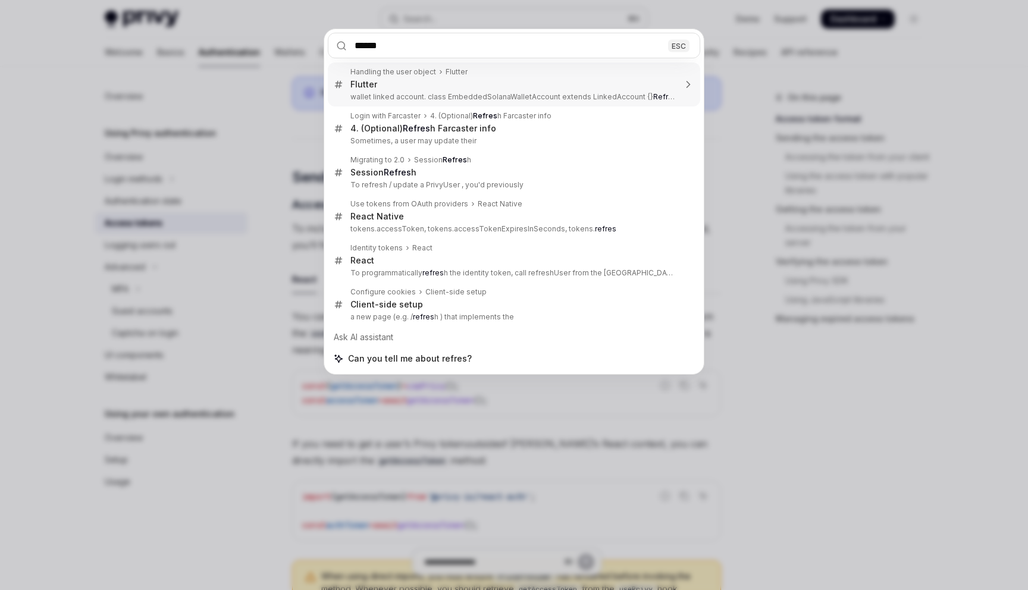
type input "*******"
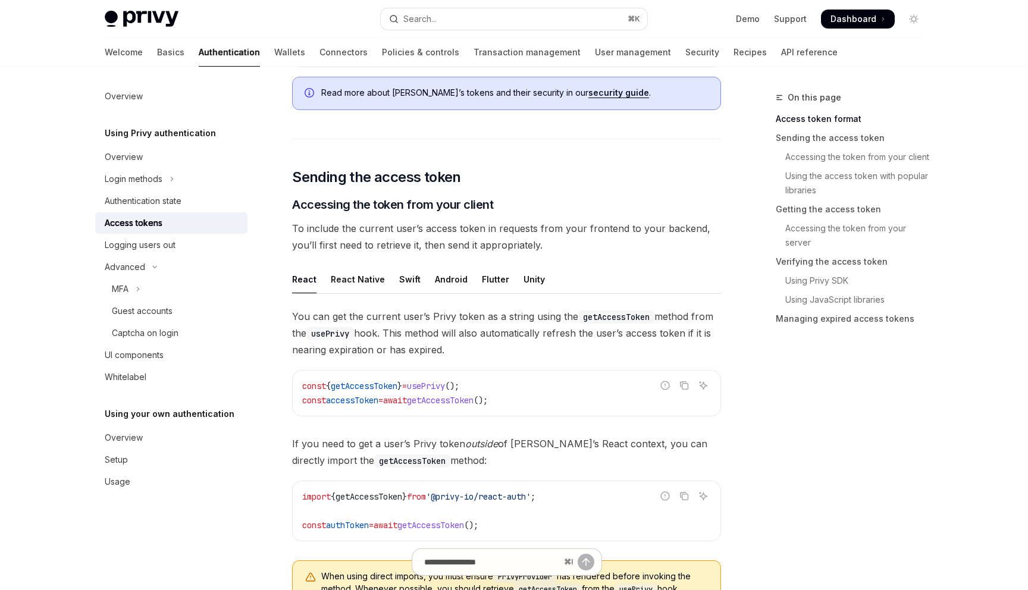
type textarea "*"
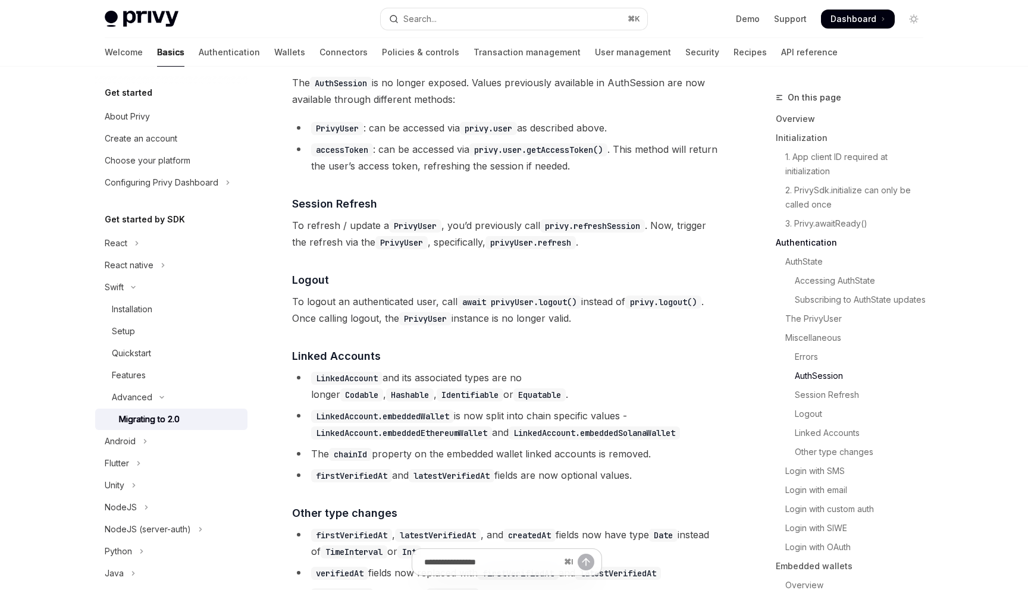
scroll to position [2181, 0]
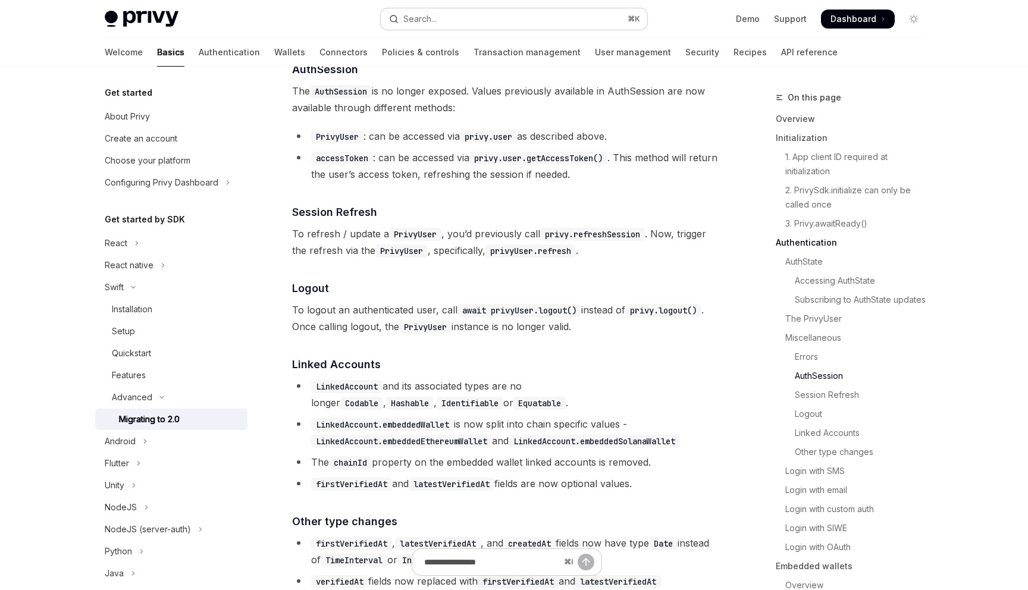
click at [467, 18] on button "Search... ⌘ K" at bounding box center [514, 18] width 266 height 21
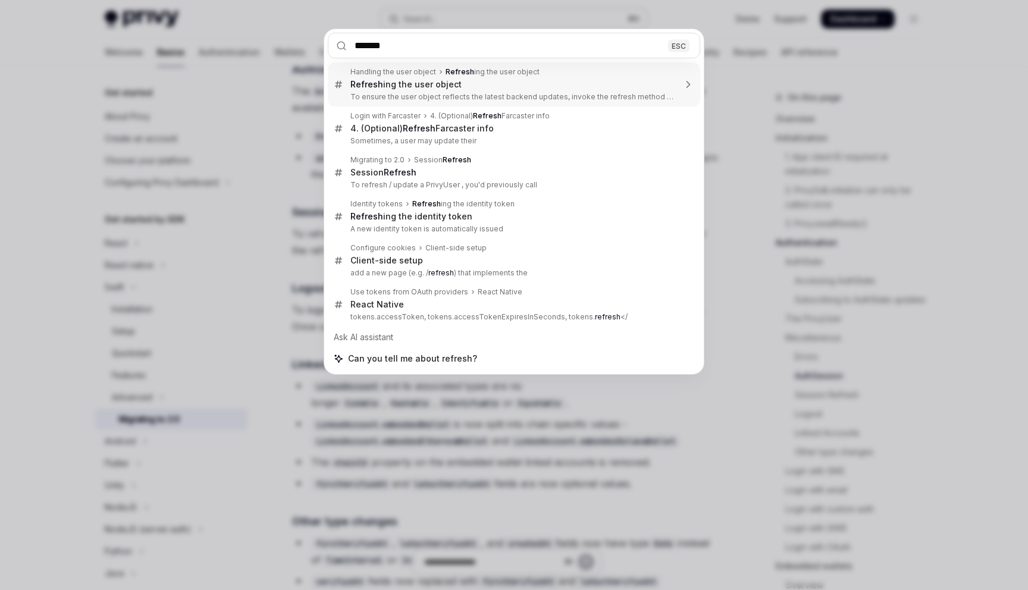
type input "*******"
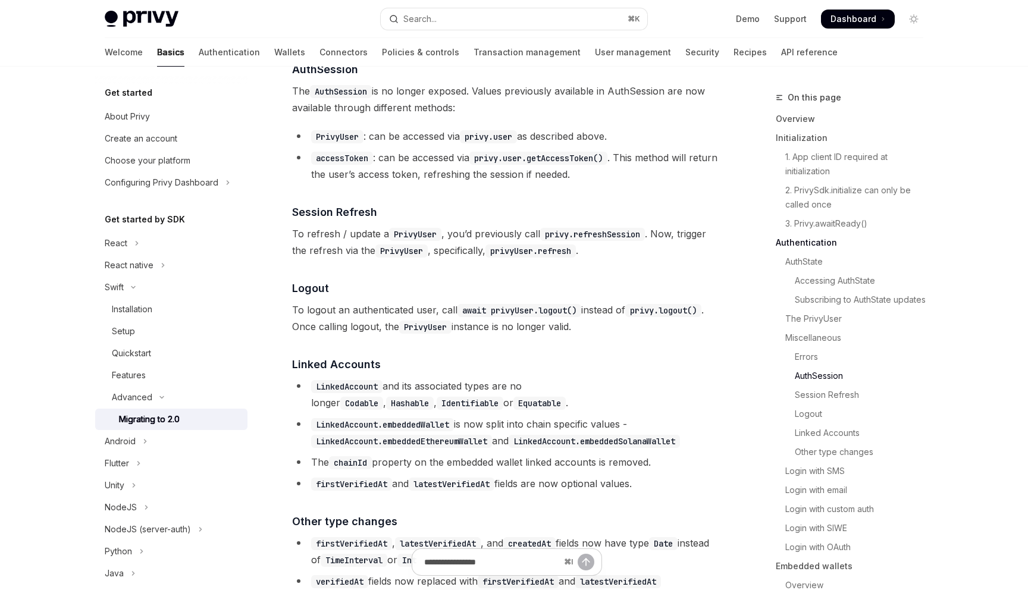
type textarea "*"
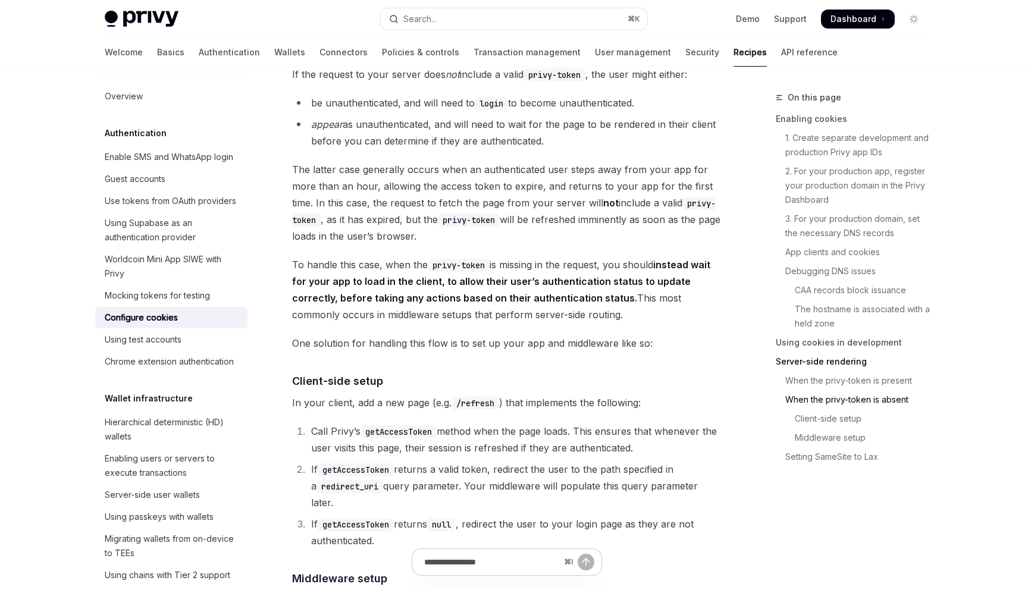
scroll to position [2628, 0]
